Goal: Find specific page/section: Find specific page/section

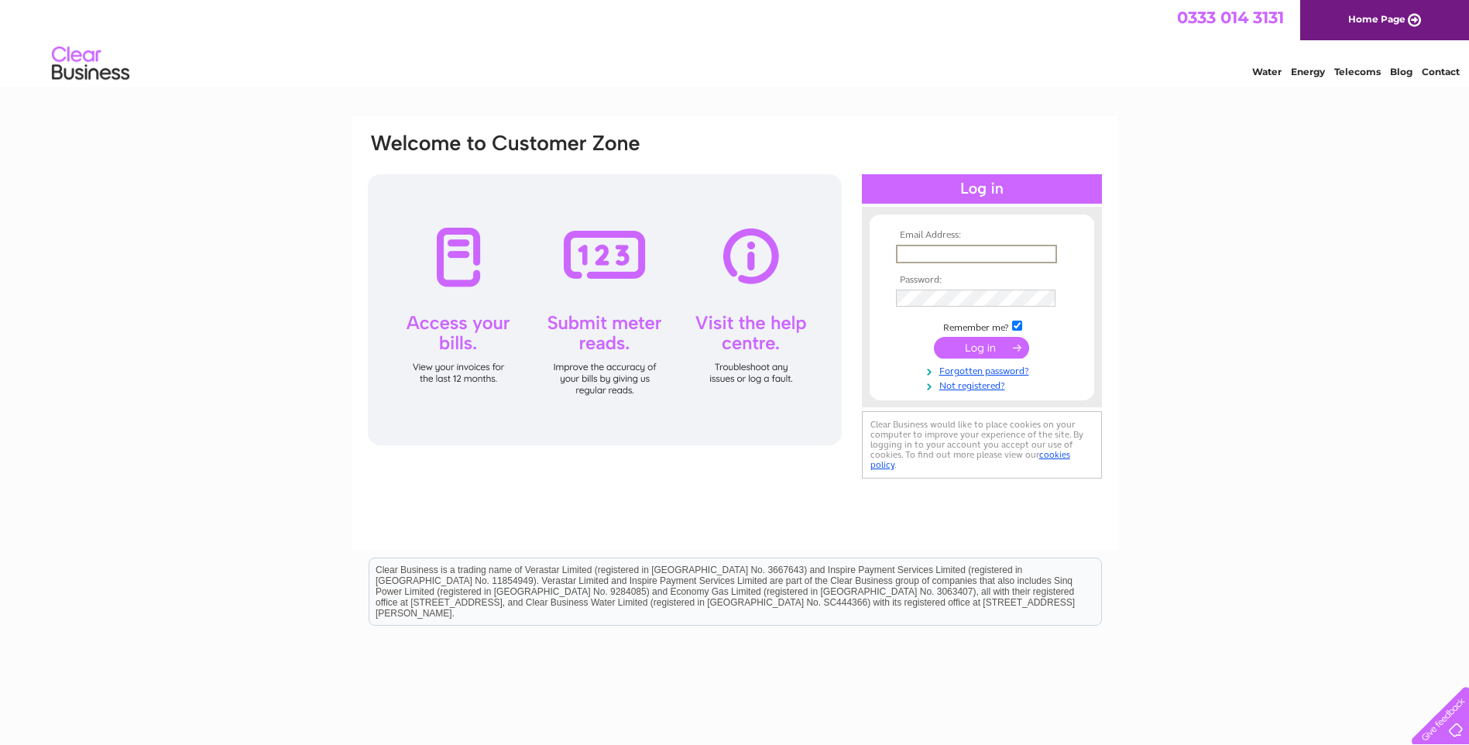
type input "stay@broadbayhouse.co.uk"
click at [934, 337] on input "submit" at bounding box center [981, 348] width 95 height 22
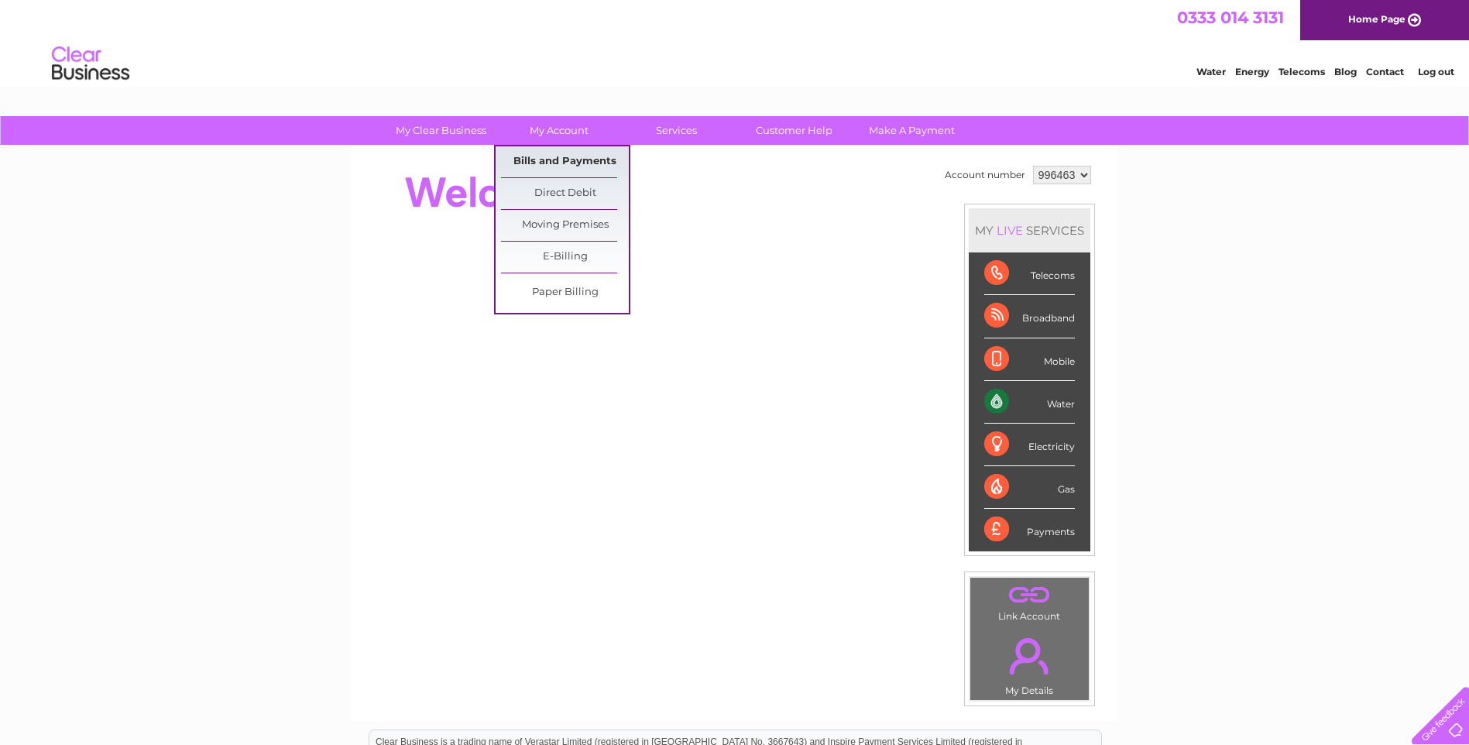
click at [552, 156] on link "Bills and Payments" at bounding box center [565, 161] width 128 height 31
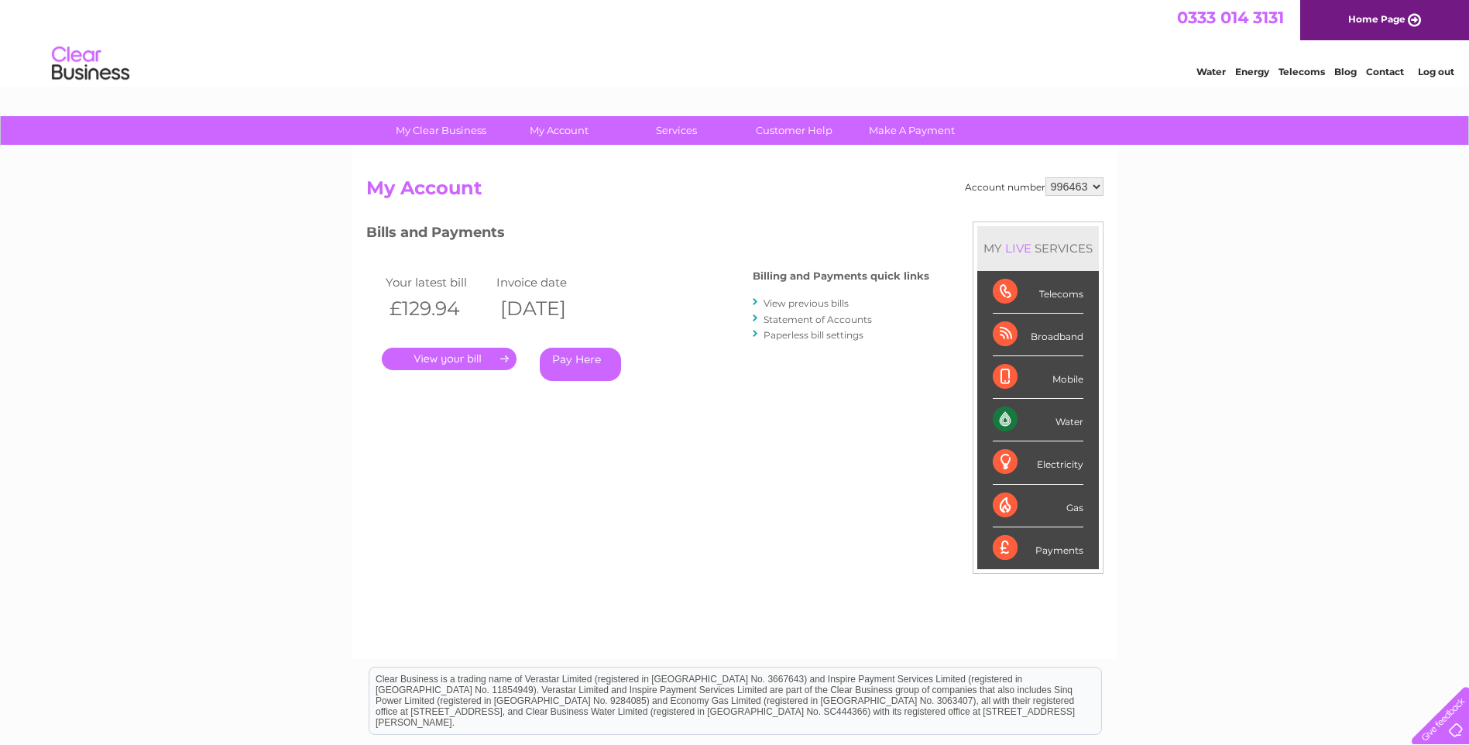
click at [466, 359] on link "." at bounding box center [449, 359] width 135 height 22
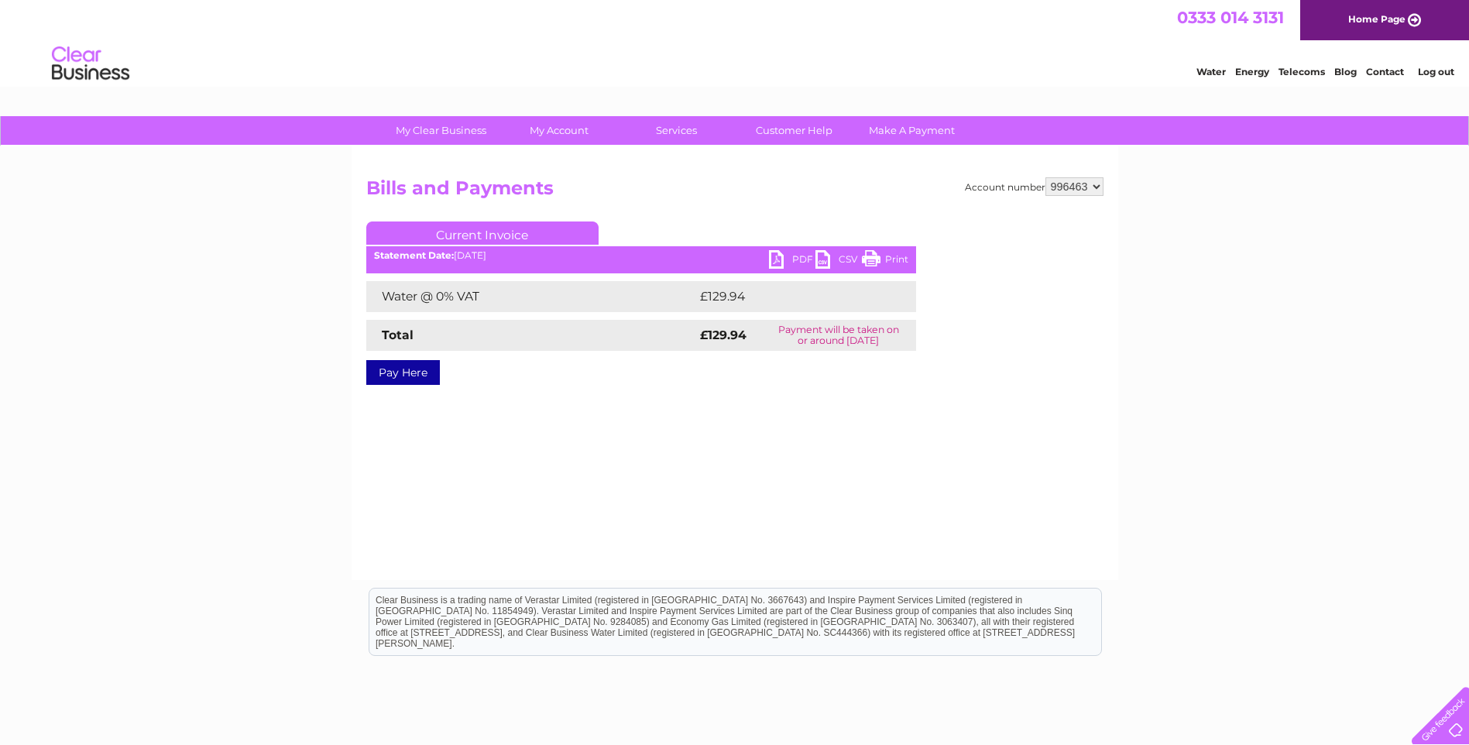
click at [887, 259] on link "Print" at bounding box center [885, 261] width 46 height 22
click at [1430, 68] on link "Log out" at bounding box center [1436, 72] width 36 height 12
